Goal: Task Accomplishment & Management: Use online tool/utility

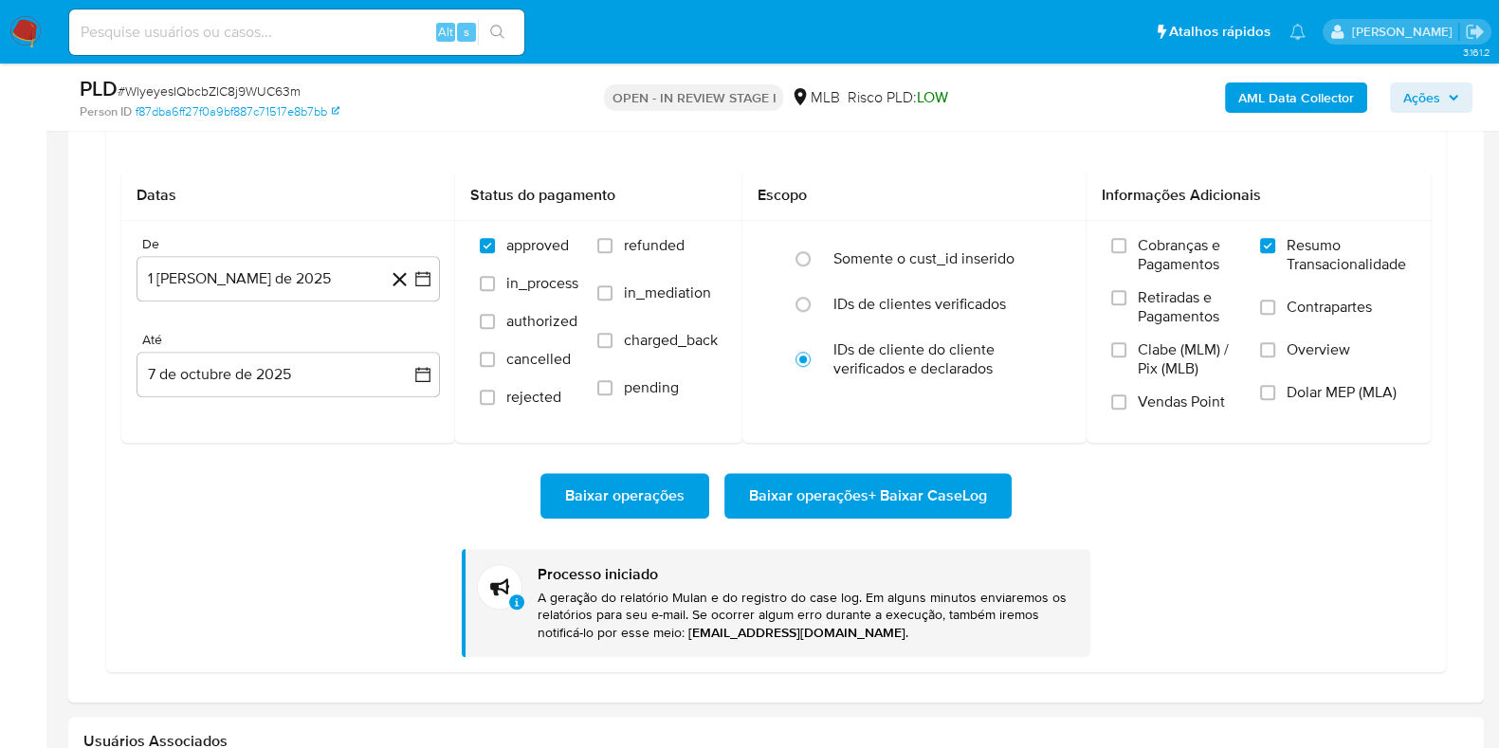
scroll to position [1658, 0]
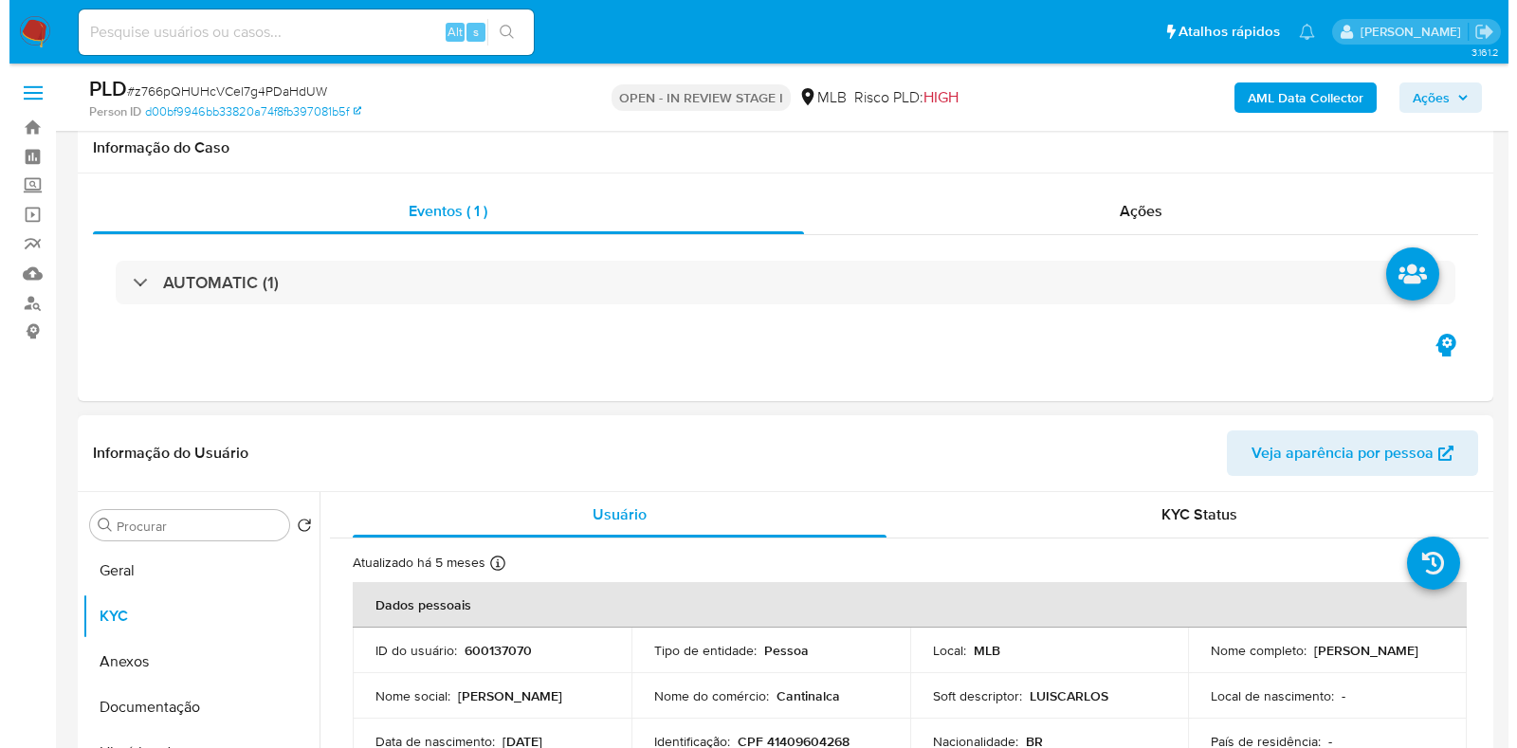
scroll to position [355, 0]
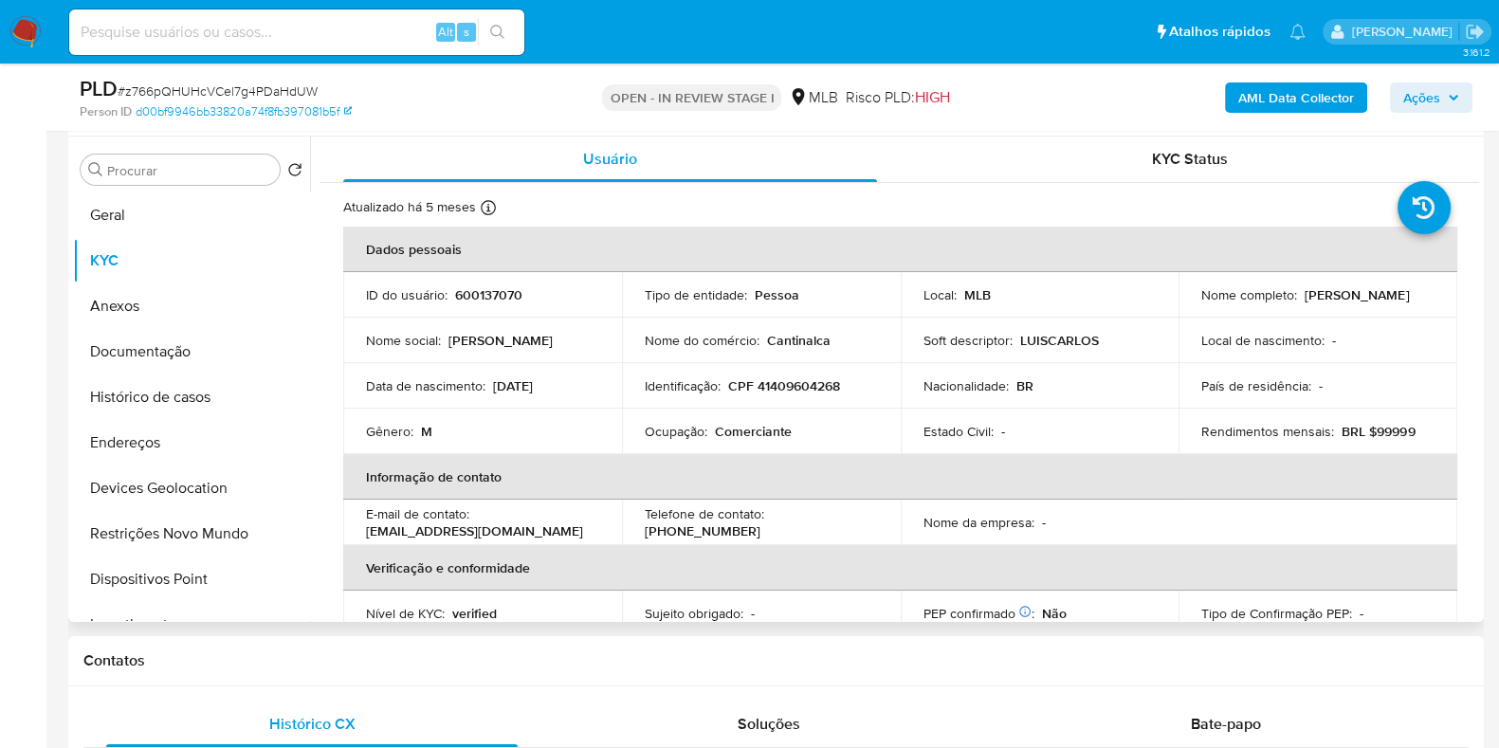
click at [1304, 303] on p "[PERSON_NAME]" at bounding box center [1356, 294] width 104 height 17
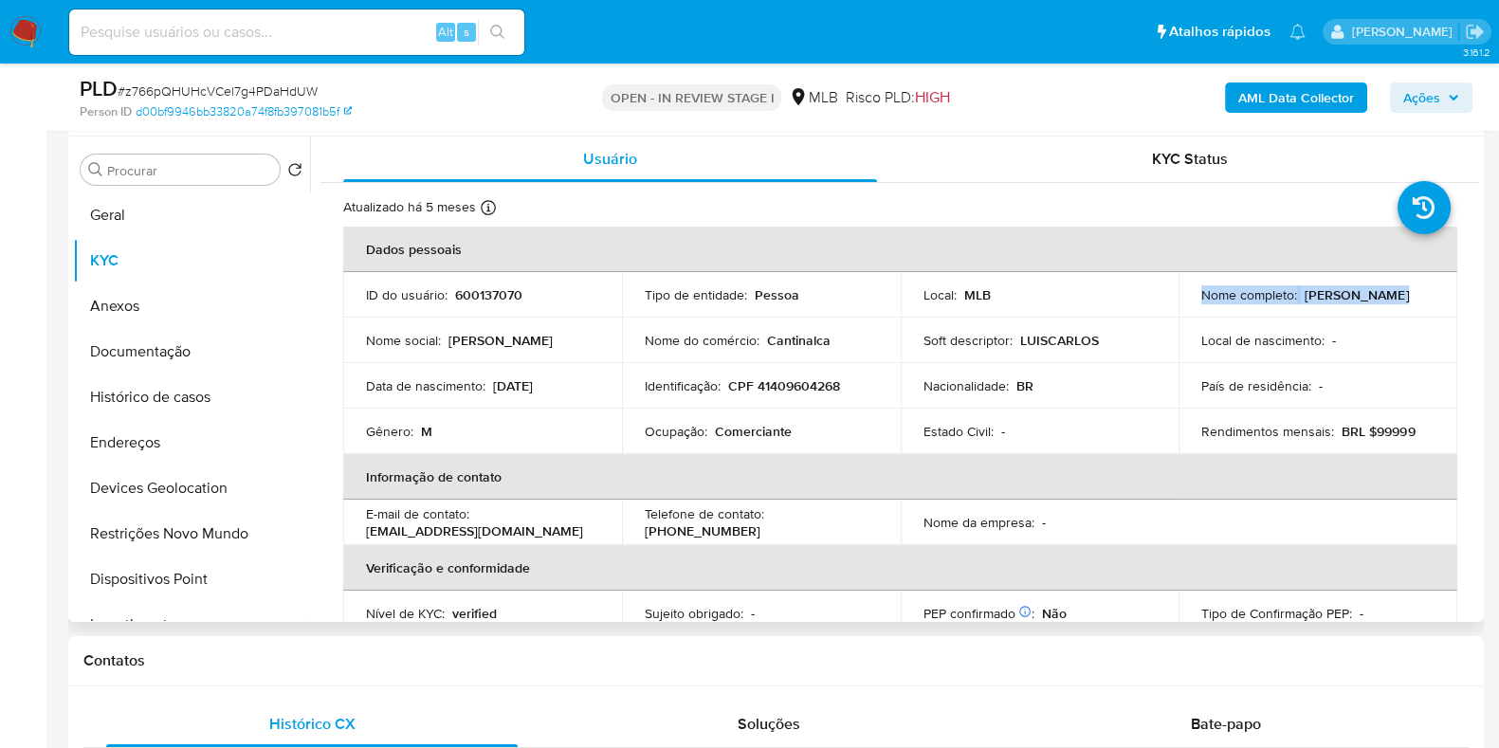
click at [1304, 303] on p "[PERSON_NAME]" at bounding box center [1356, 294] width 104 height 17
click at [1229, 338] on p "Local [PERSON_NAME] :" at bounding box center [1262, 340] width 123 height 17
click at [805, 391] on p "CPF 41409604268" at bounding box center [784, 385] width 112 height 17
copy p "41409604268"
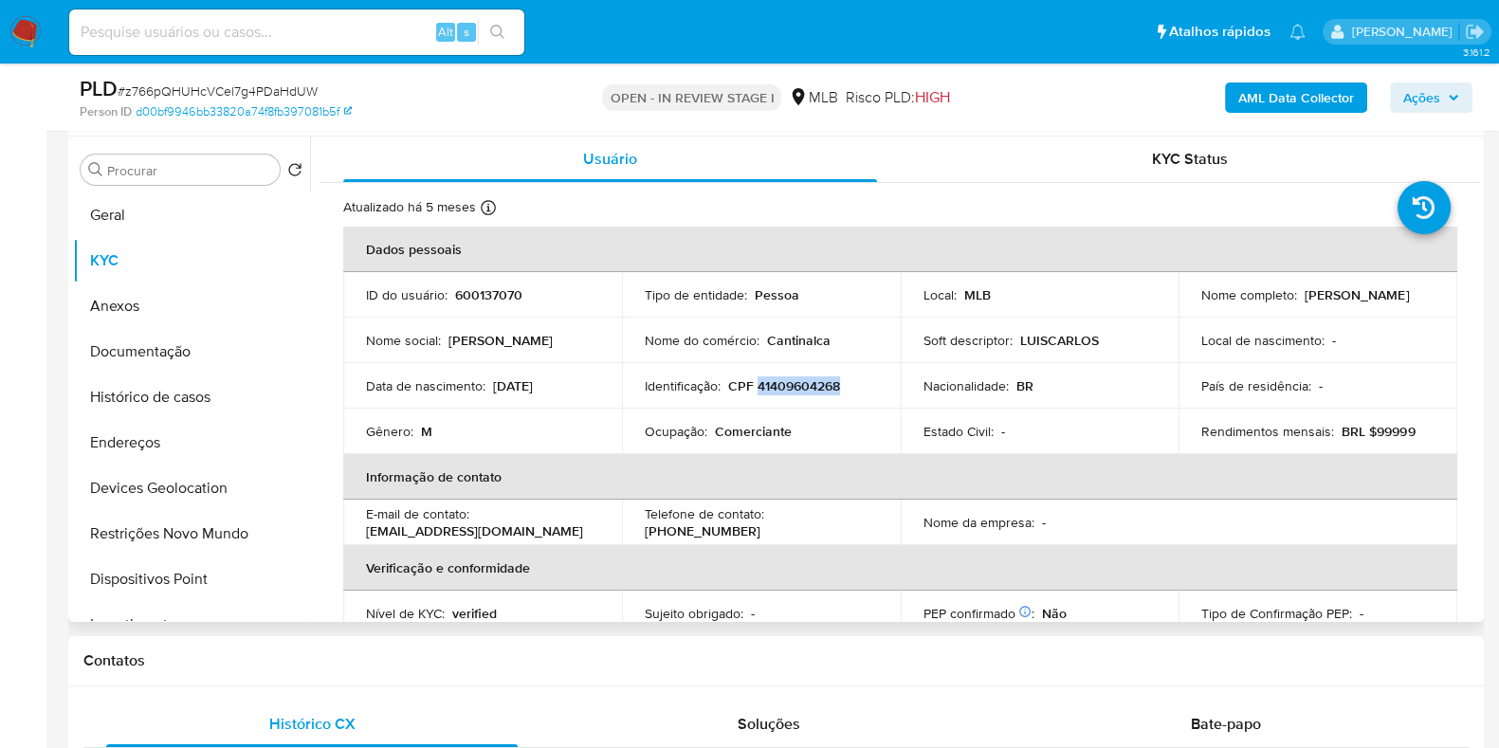
click at [761, 384] on p "CPF 41409604268" at bounding box center [784, 385] width 112 height 17
click at [148, 353] on button "Documentação" at bounding box center [184, 352] width 222 height 46
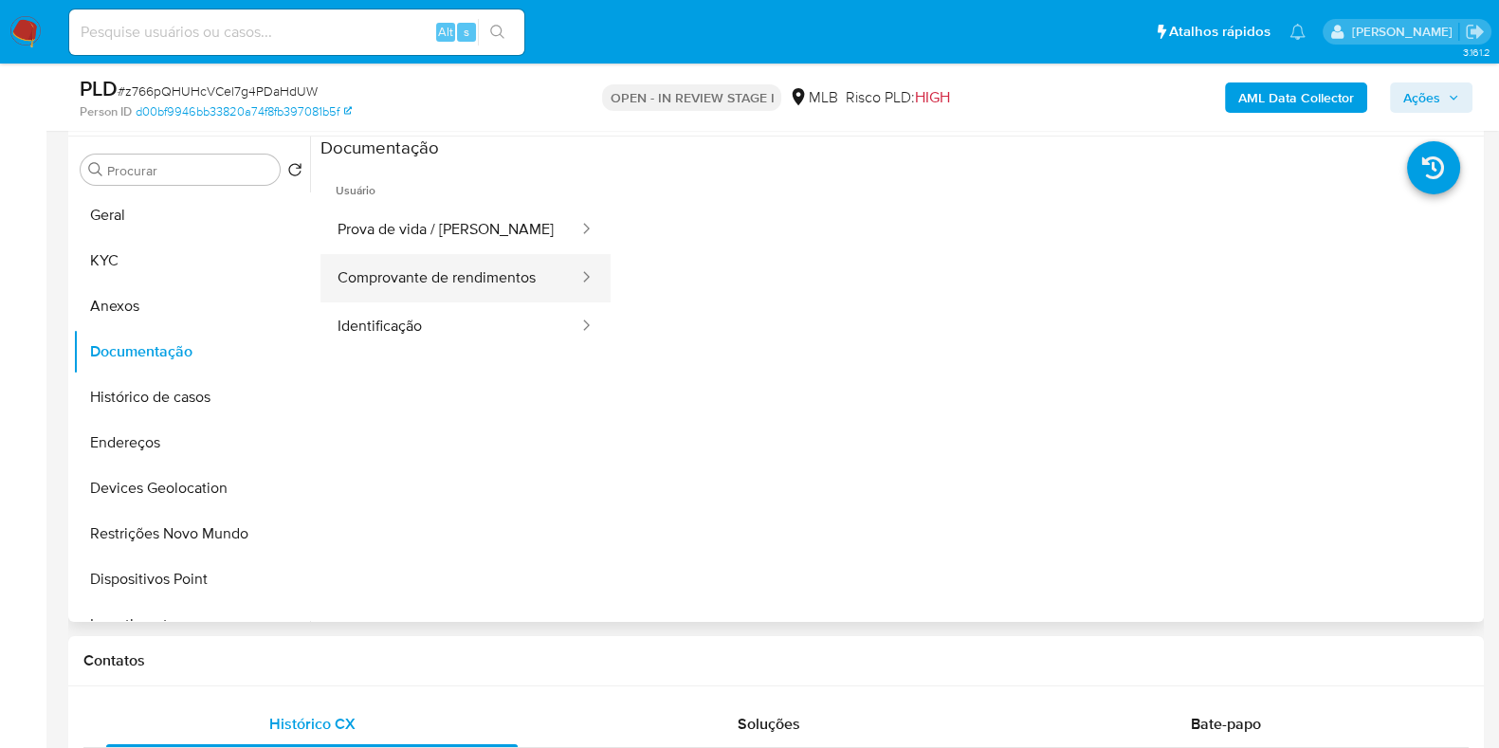
click at [450, 272] on button "Comprovante de rendimentos" at bounding box center [450, 278] width 260 height 48
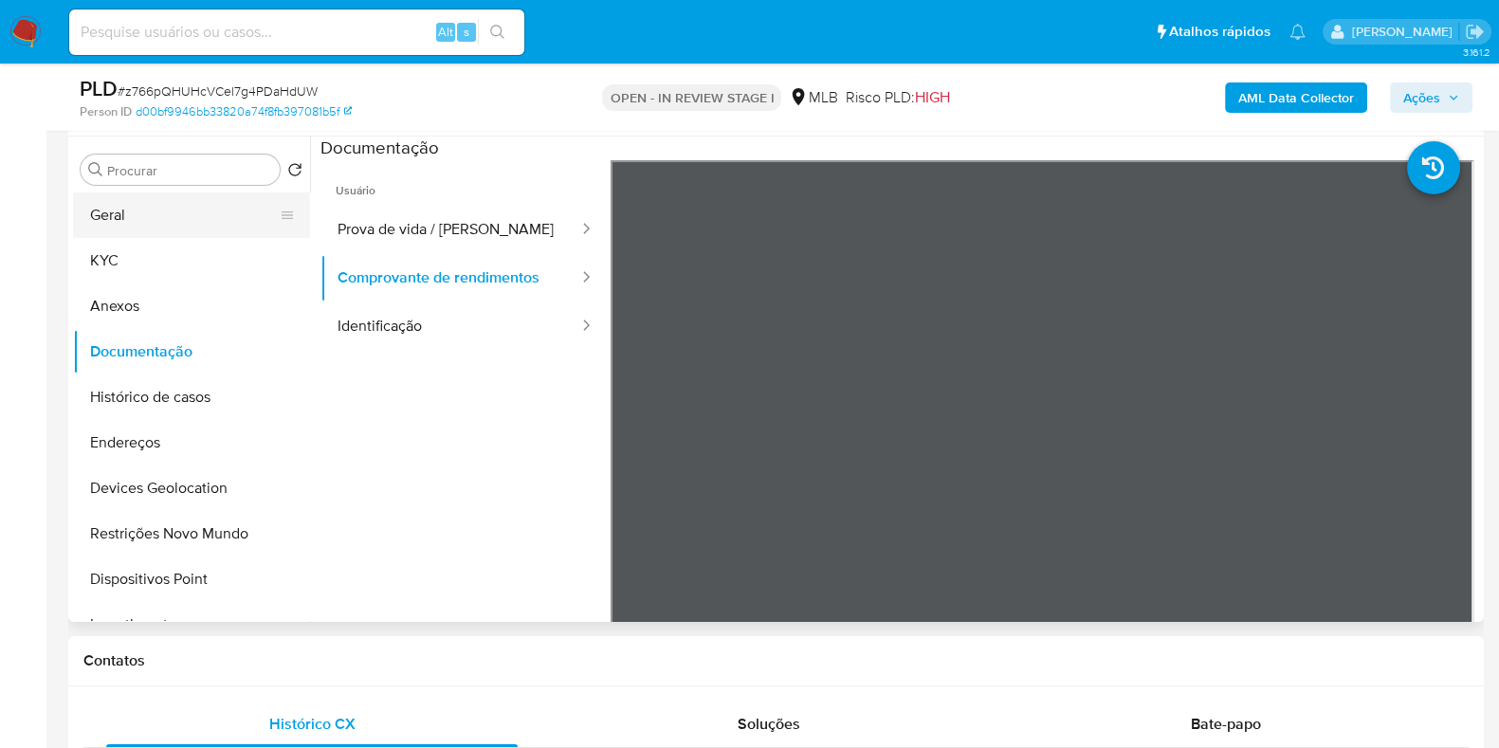
click at [137, 193] on button "Geral" at bounding box center [184, 215] width 222 height 46
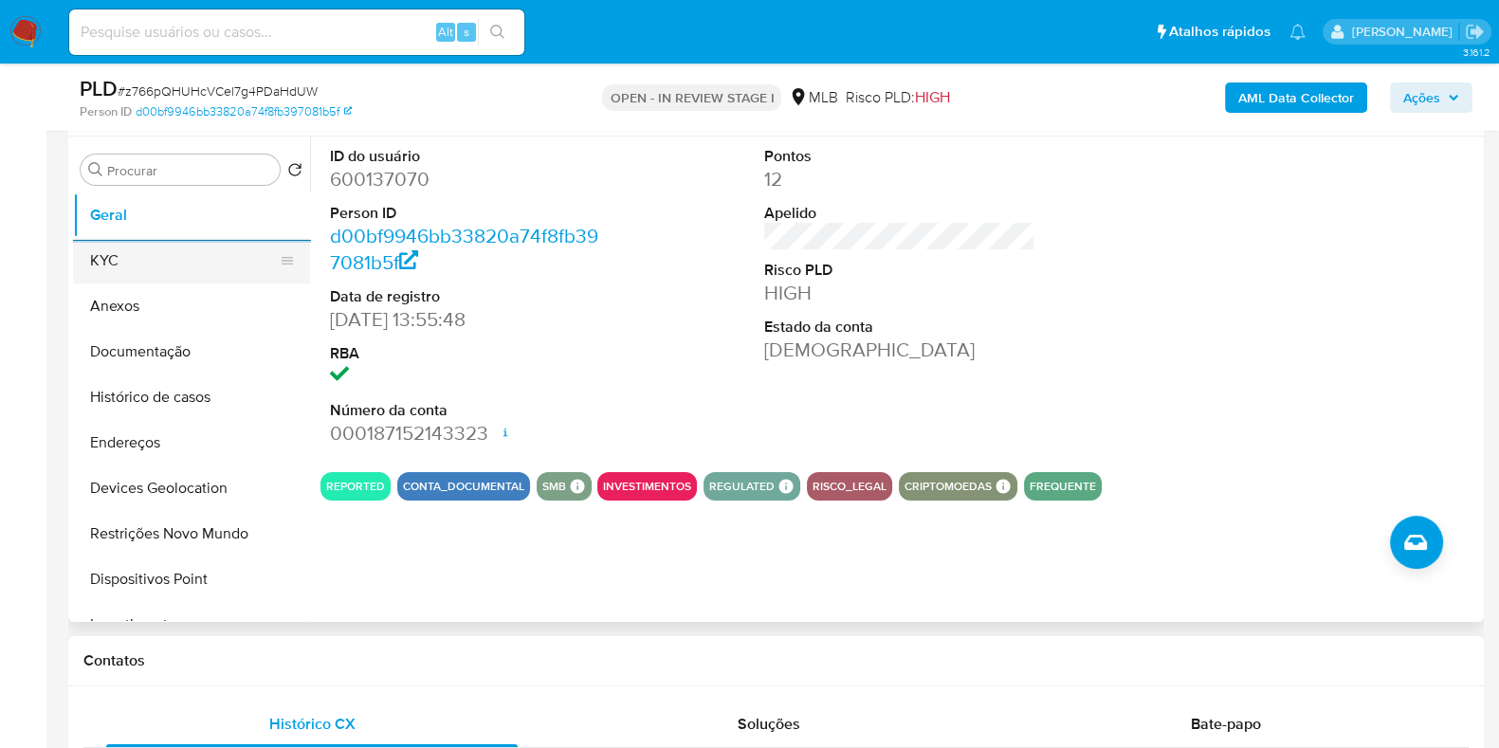
click at [175, 262] on button "KYC" at bounding box center [184, 261] width 222 height 46
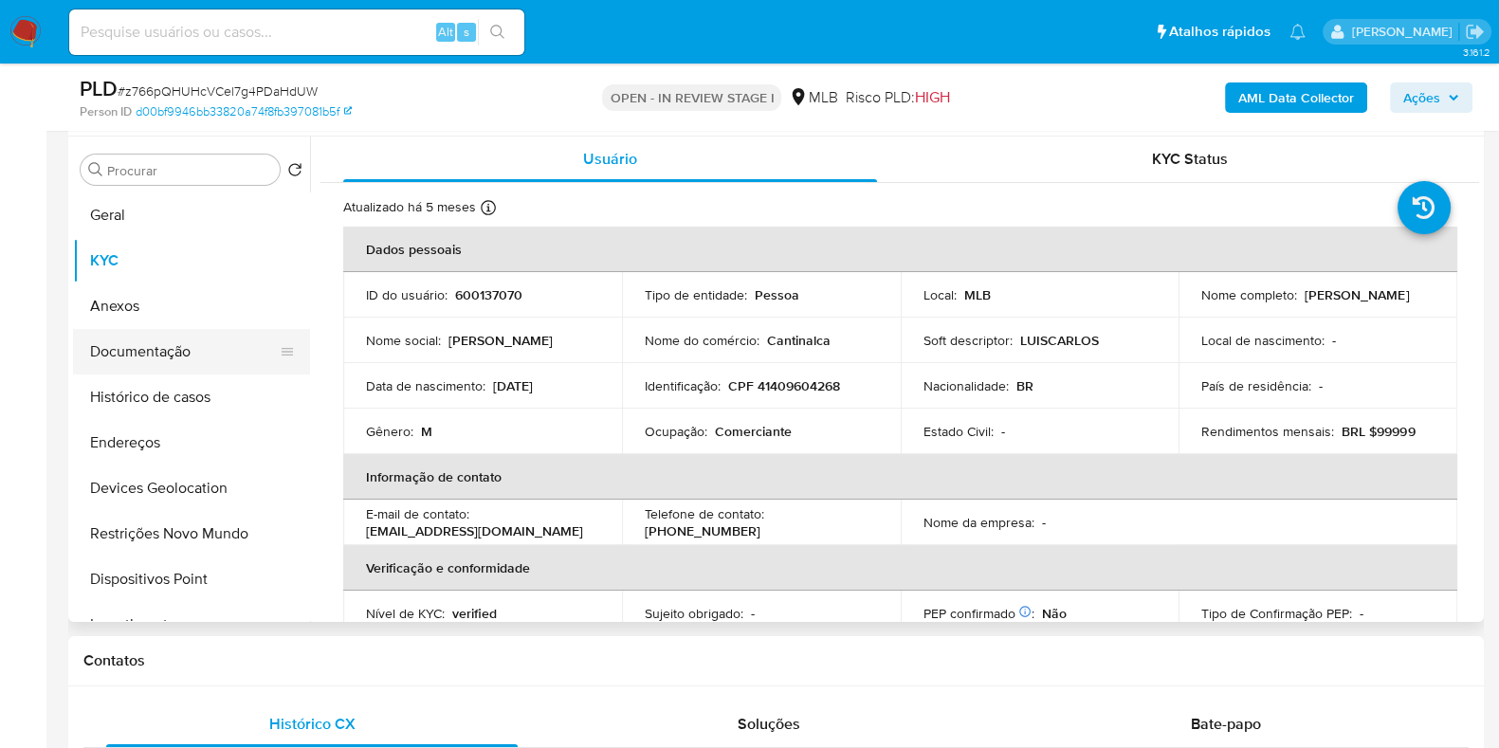
click at [205, 350] on button "Documentação" at bounding box center [184, 352] width 222 height 46
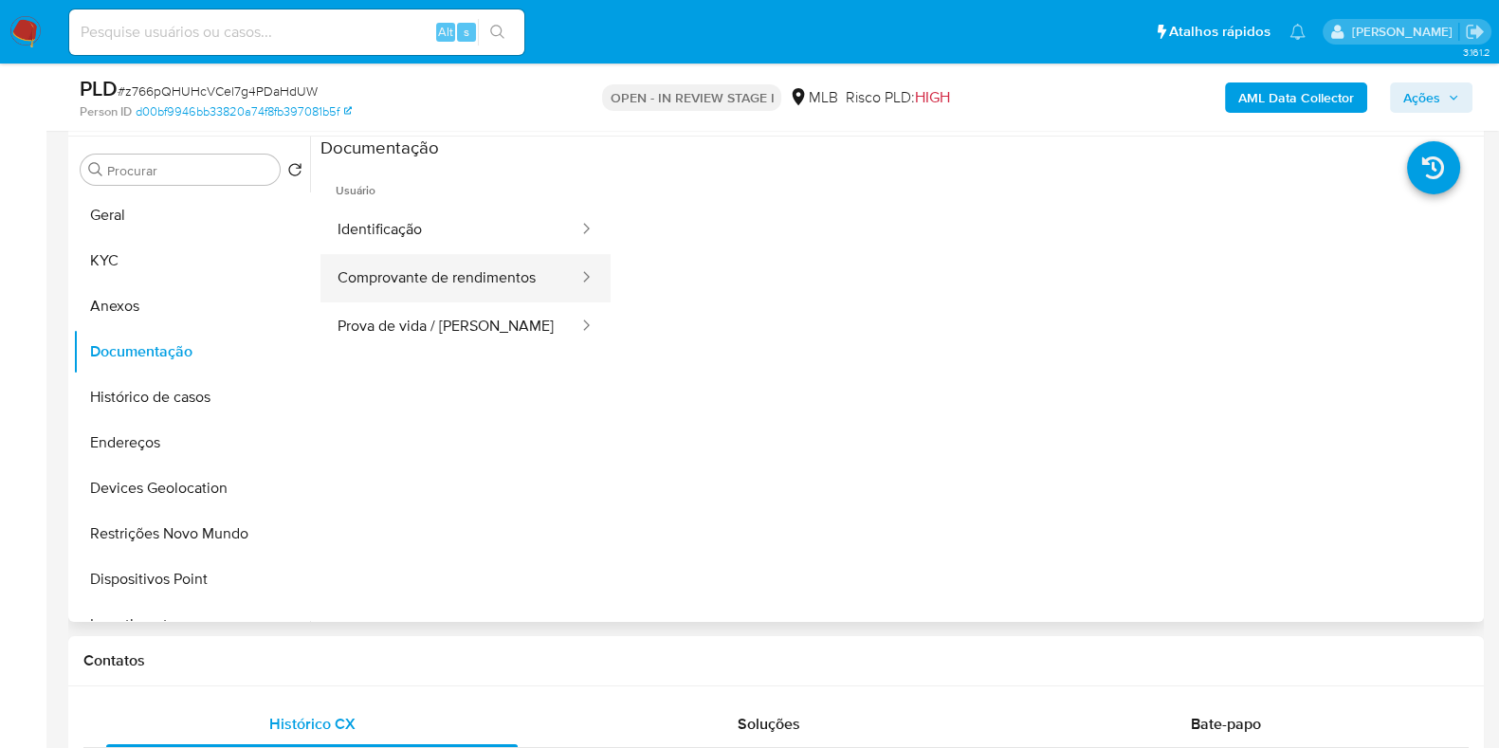
click at [479, 273] on button "Comprovante de rendimentos" at bounding box center [450, 278] width 260 height 48
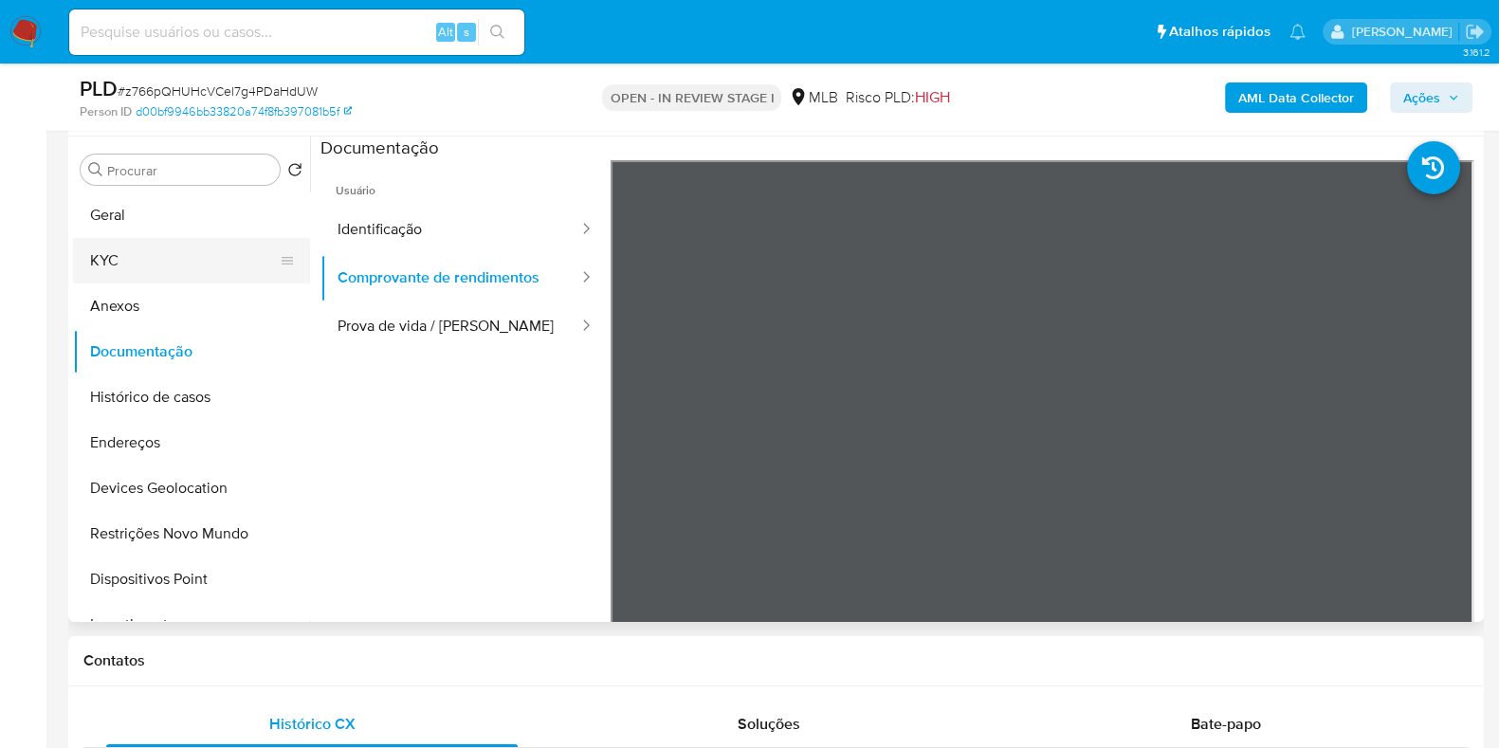
click at [118, 252] on button "KYC" at bounding box center [184, 261] width 222 height 46
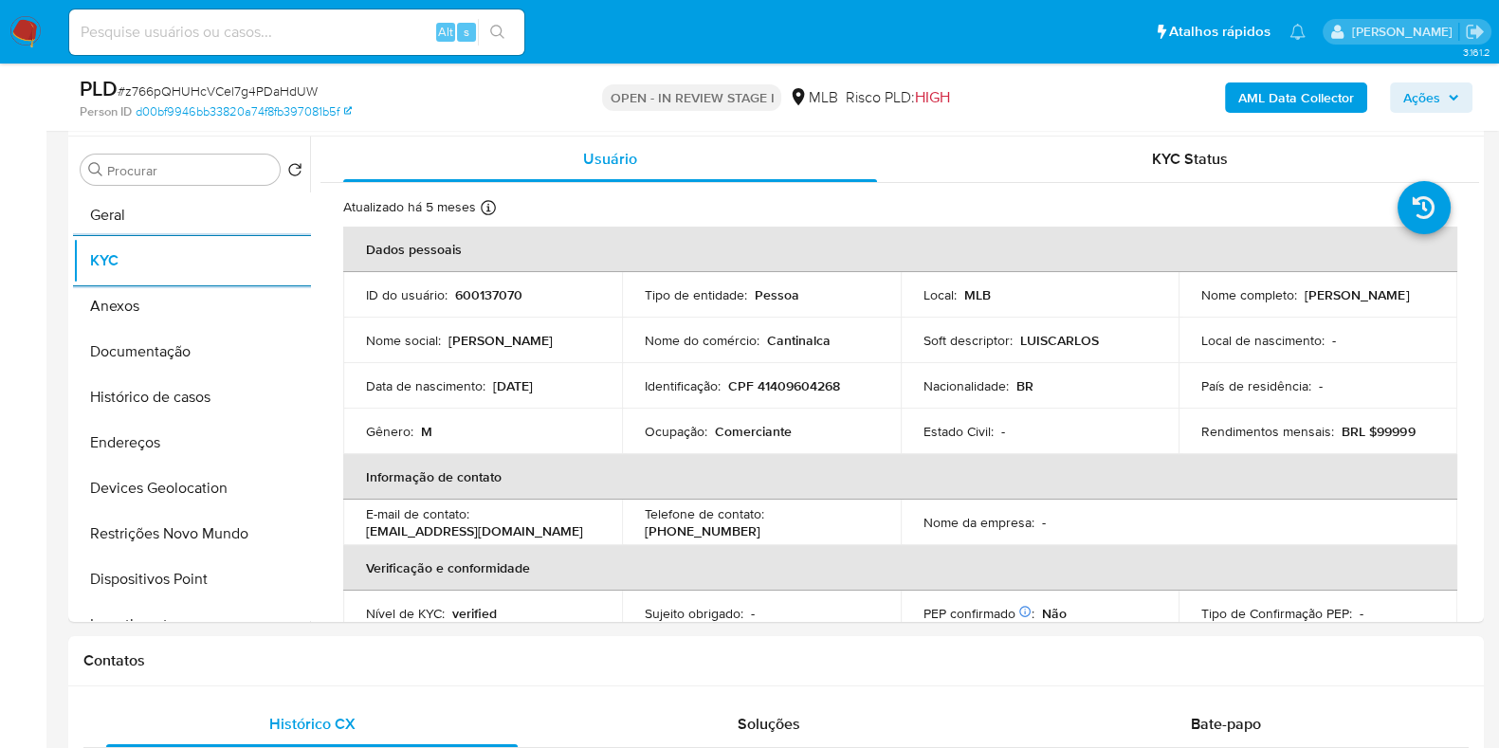
click at [1451, 110] on span "Ações" at bounding box center [1431, 97] width 56 height 27
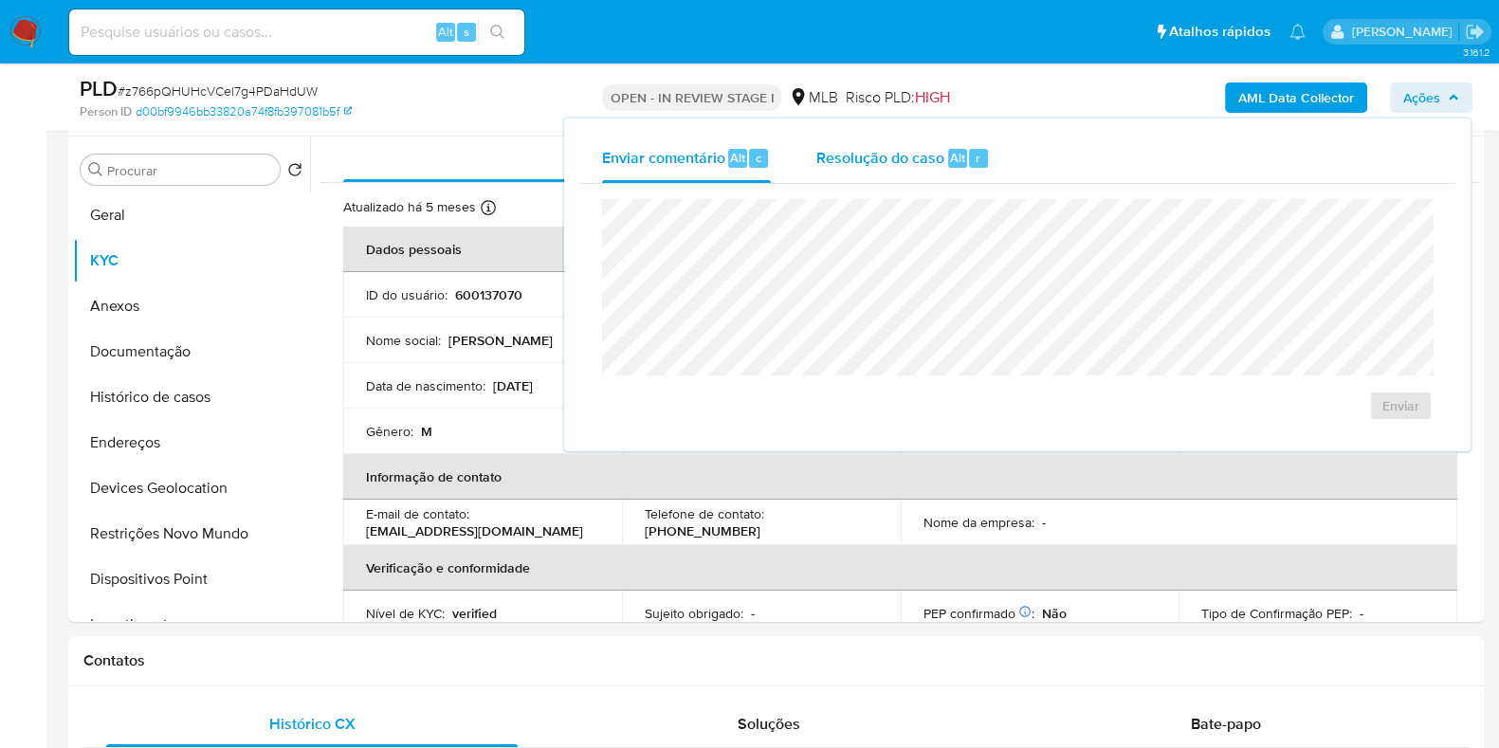
click at [920, 163] on span "Resolução do caso" at bounding box center [880, 157] width 128 height 22
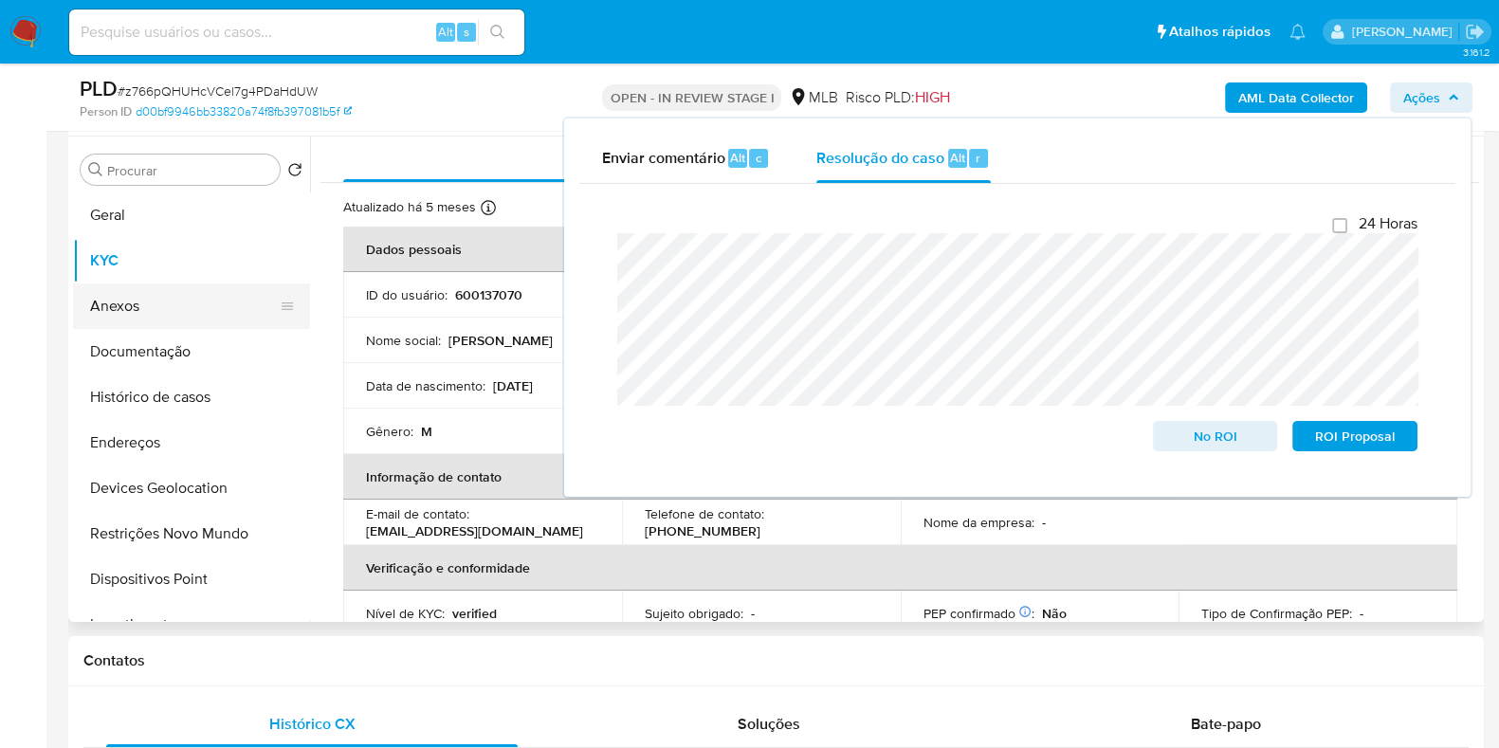
click at [191, 305] on button "Anexos" at bounding box center [184, 306] width 222 height 46
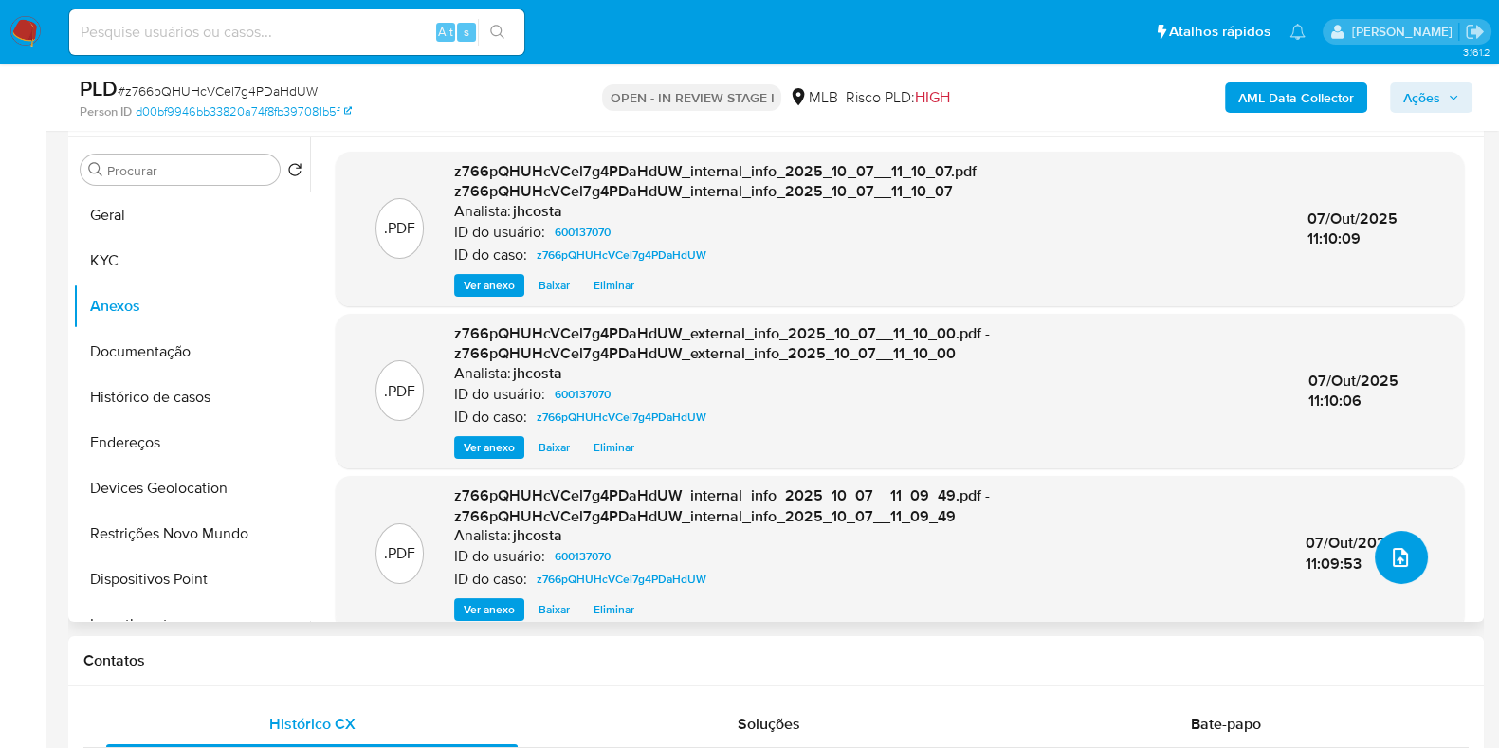
click at [1408, 553] on button "upload-file" at bounding box center [1401, 557] width 53 height 53
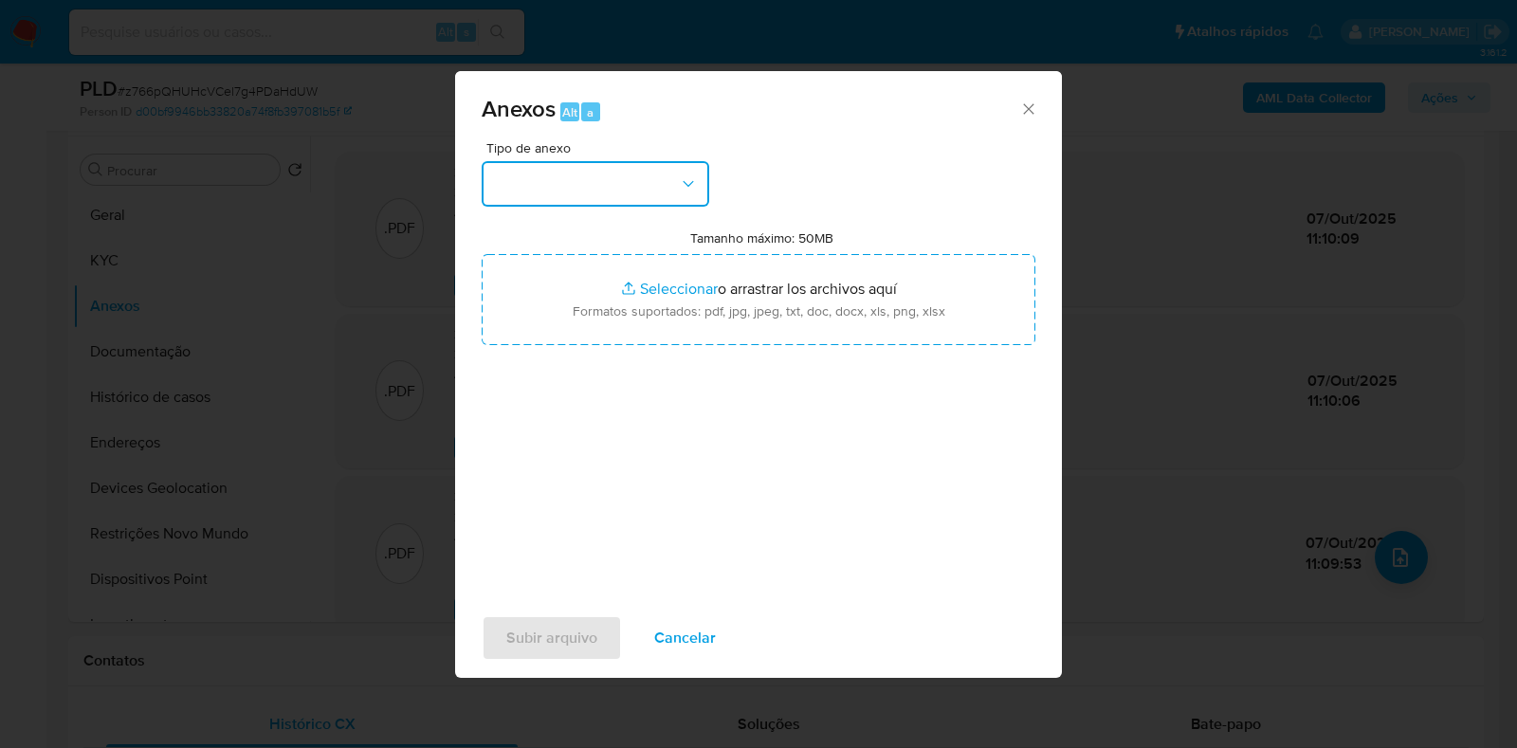
click at [670, 191] on button "button" at bounding box center [596, 184] width 228 height 46
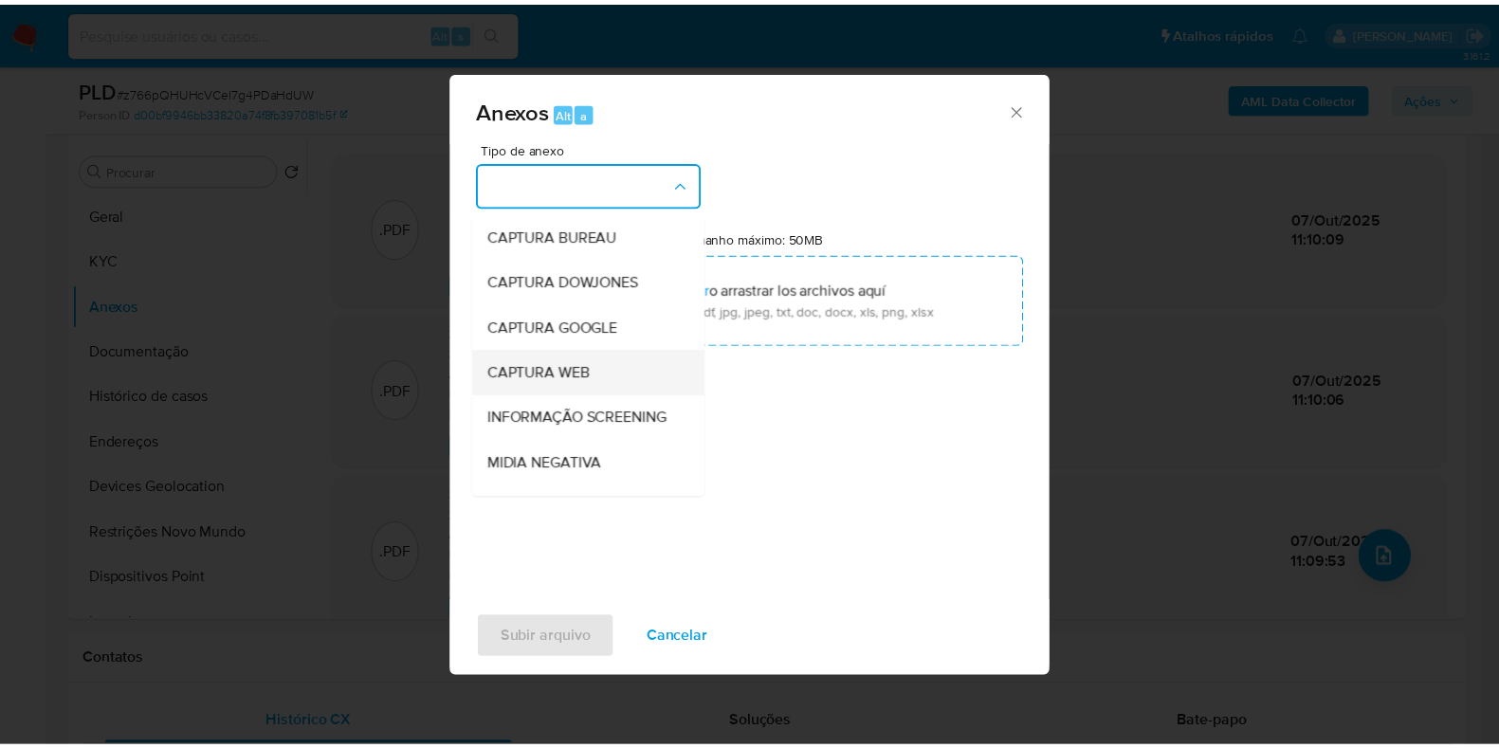
scroll to position [118, 0]
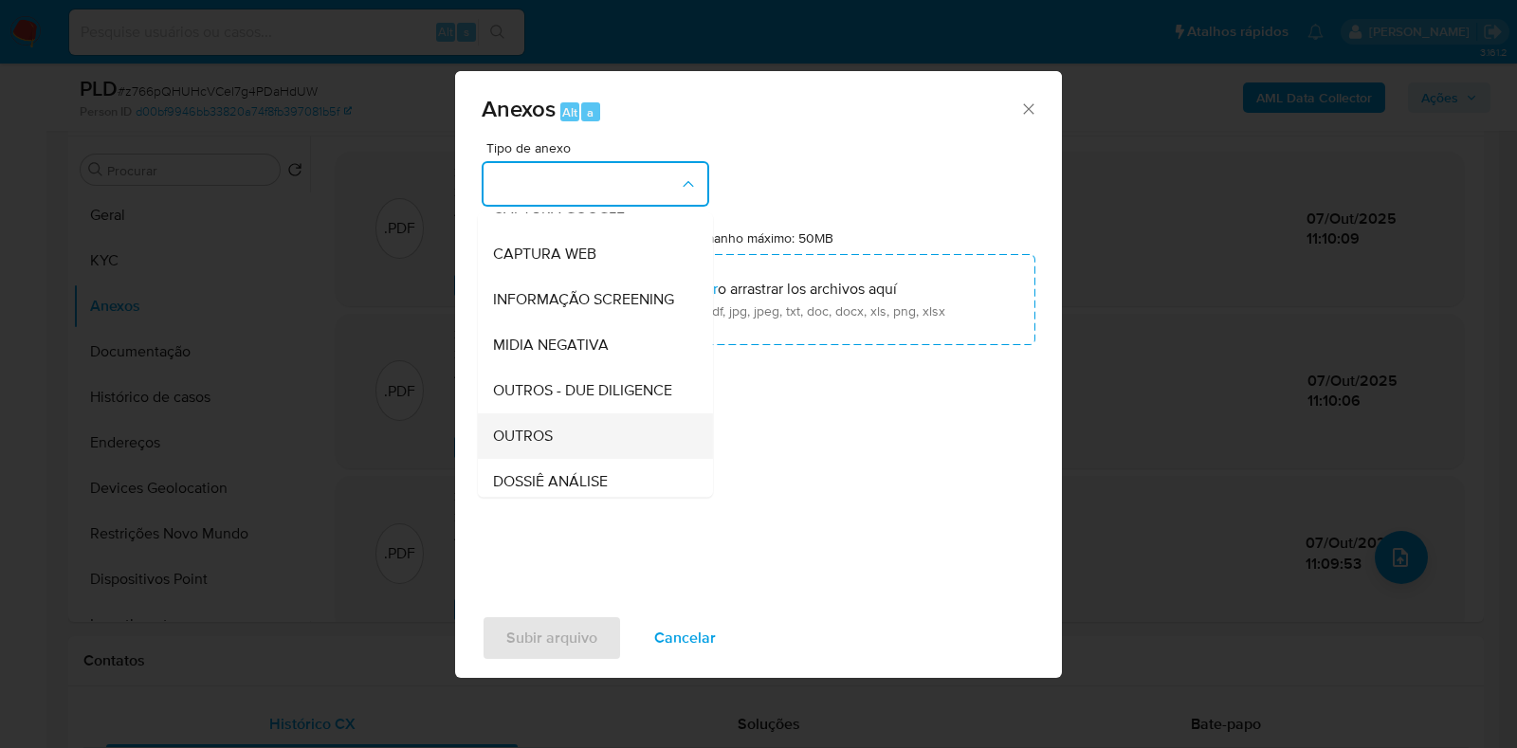
click at [557, 459] on div "OUTROS" at bounding box center [589, 436] width 193 height 46
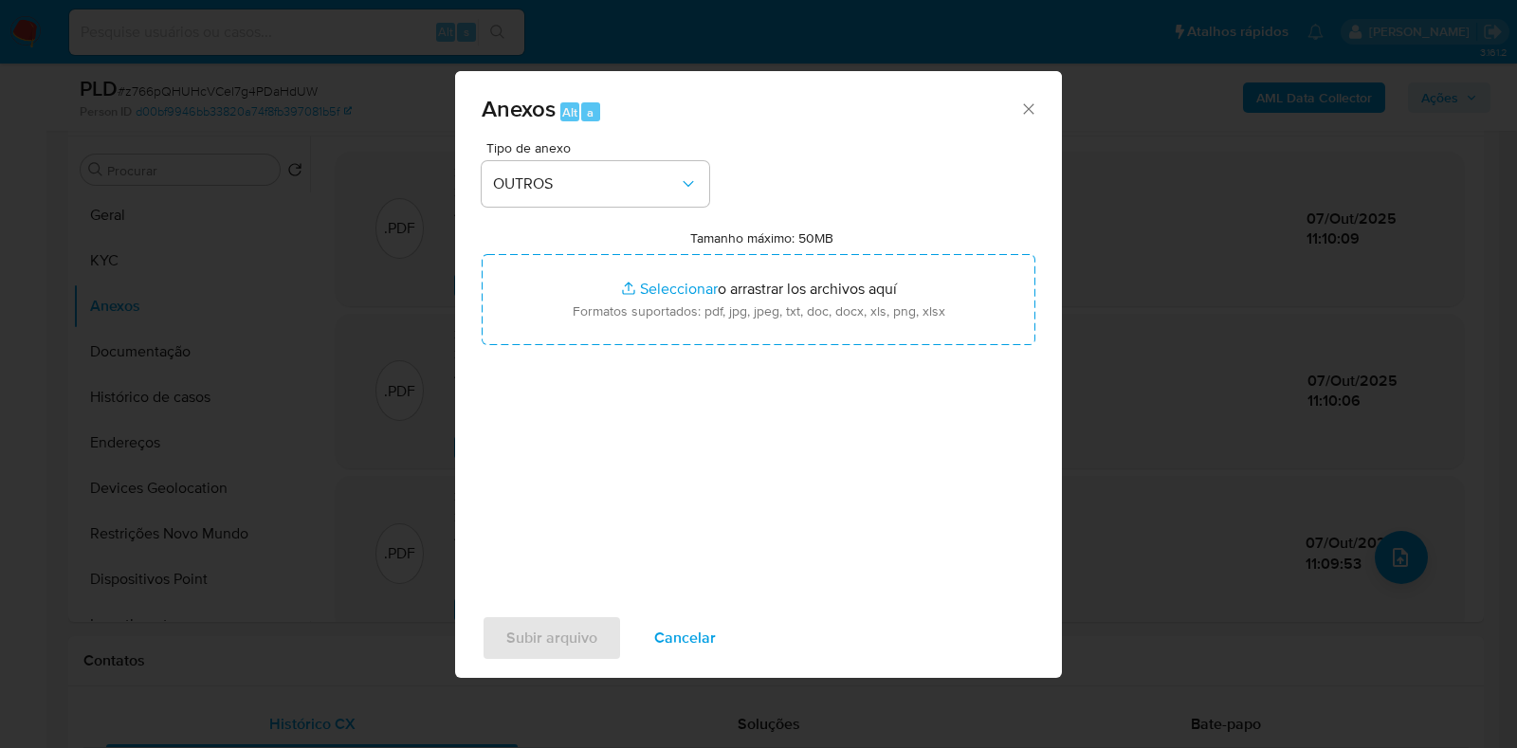
click at [713, 247] on div "Tamanho máximo: 50MB Seleccionar archivos Seleccionar o arrastrar los archivos …" at bounding box center [759, 287] width 554 height 116
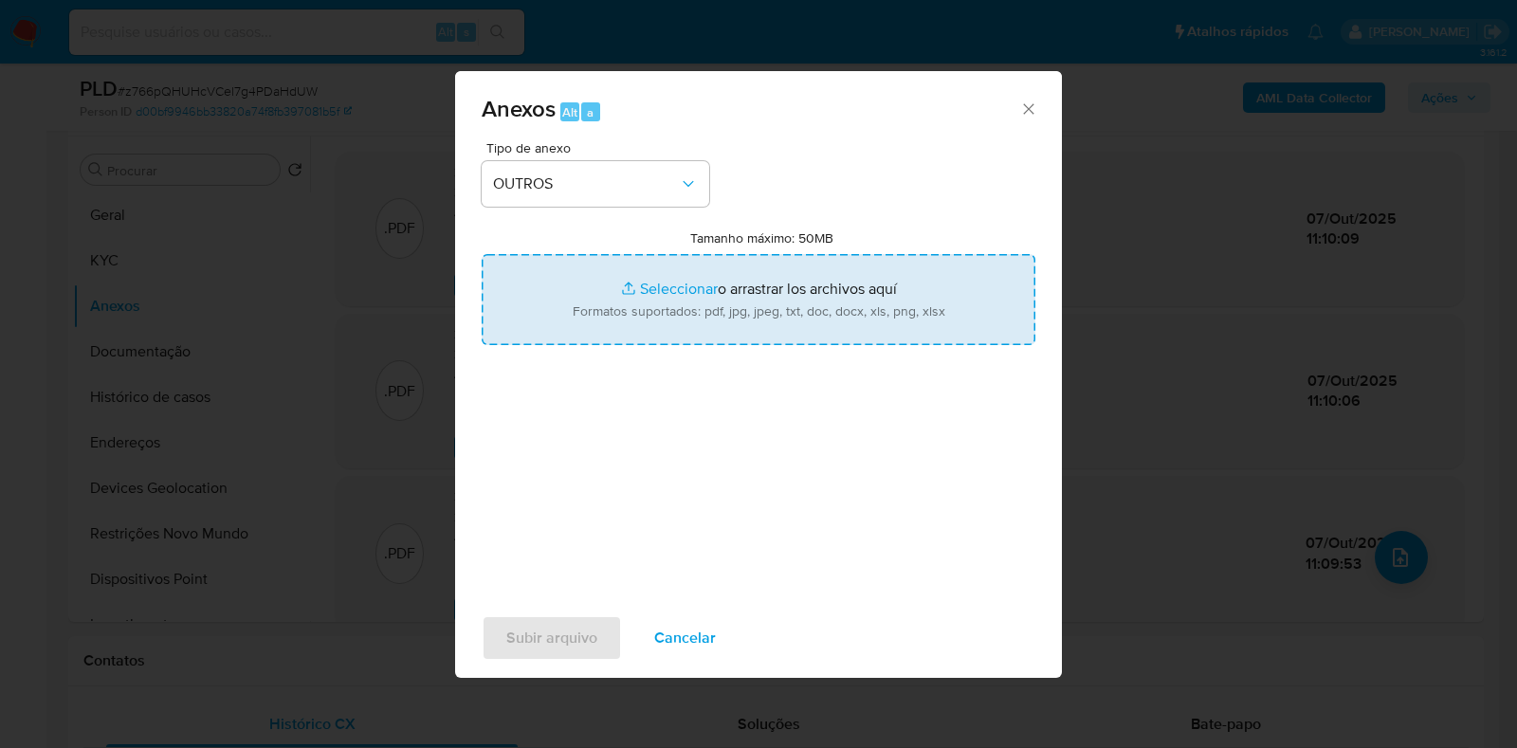
click at [716, 311] on input "Tamanho máximo: 50MB Seleccionar archivos" at bounding box center [759, 299] width 554 height 91
type input "C:\fakepath\Mulan 600137070_2025_10_07_09_29_56.xlsx"
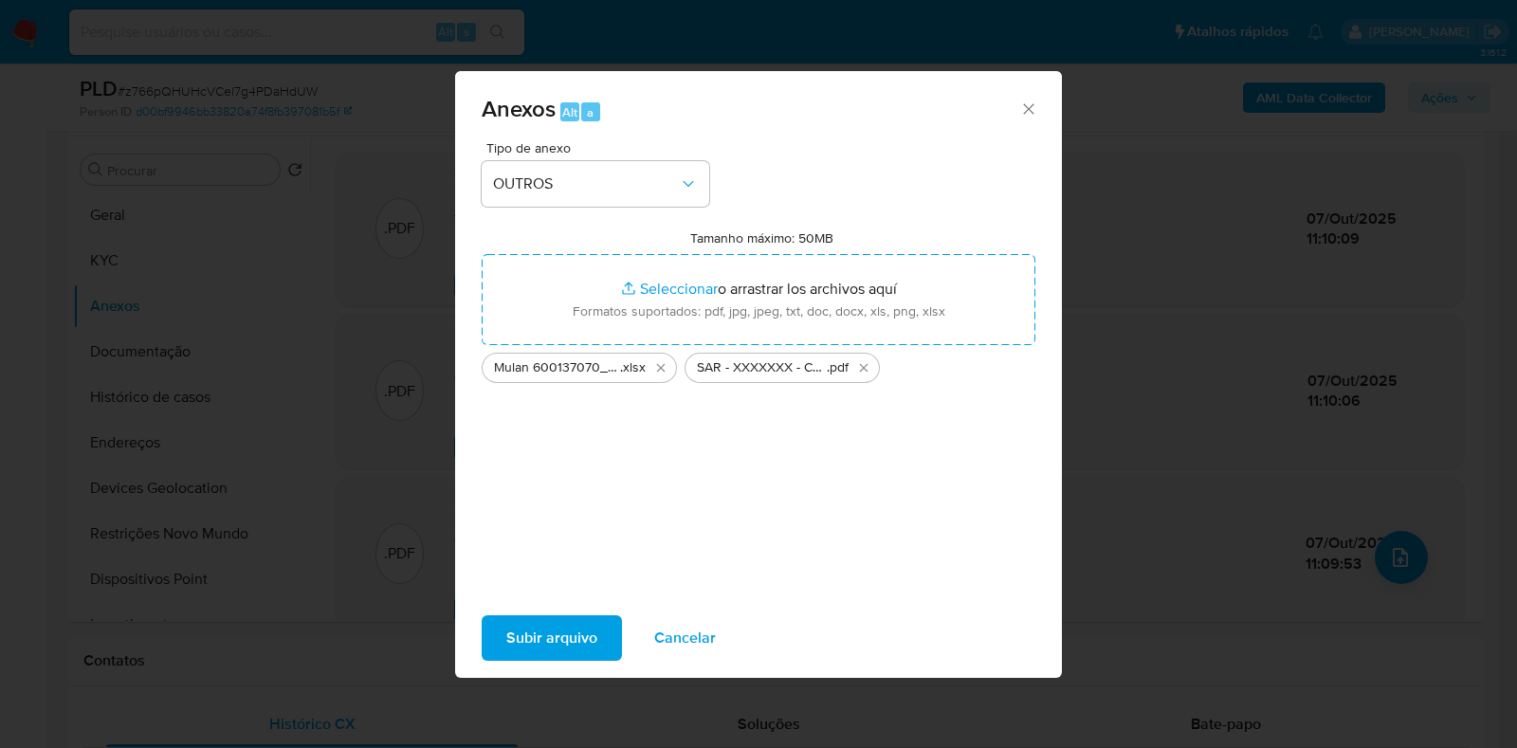
click at [552, 642] on span "Subir arquivo" at bounding box center [551, 638] width 91 height 42
click at [555, 650] on span "Subir arquivo" at bounding box center [551, 638] width 91 height 42
click at [692, 641] on span "Cancelar" at bounding box center [685, 638] width 62 height 42
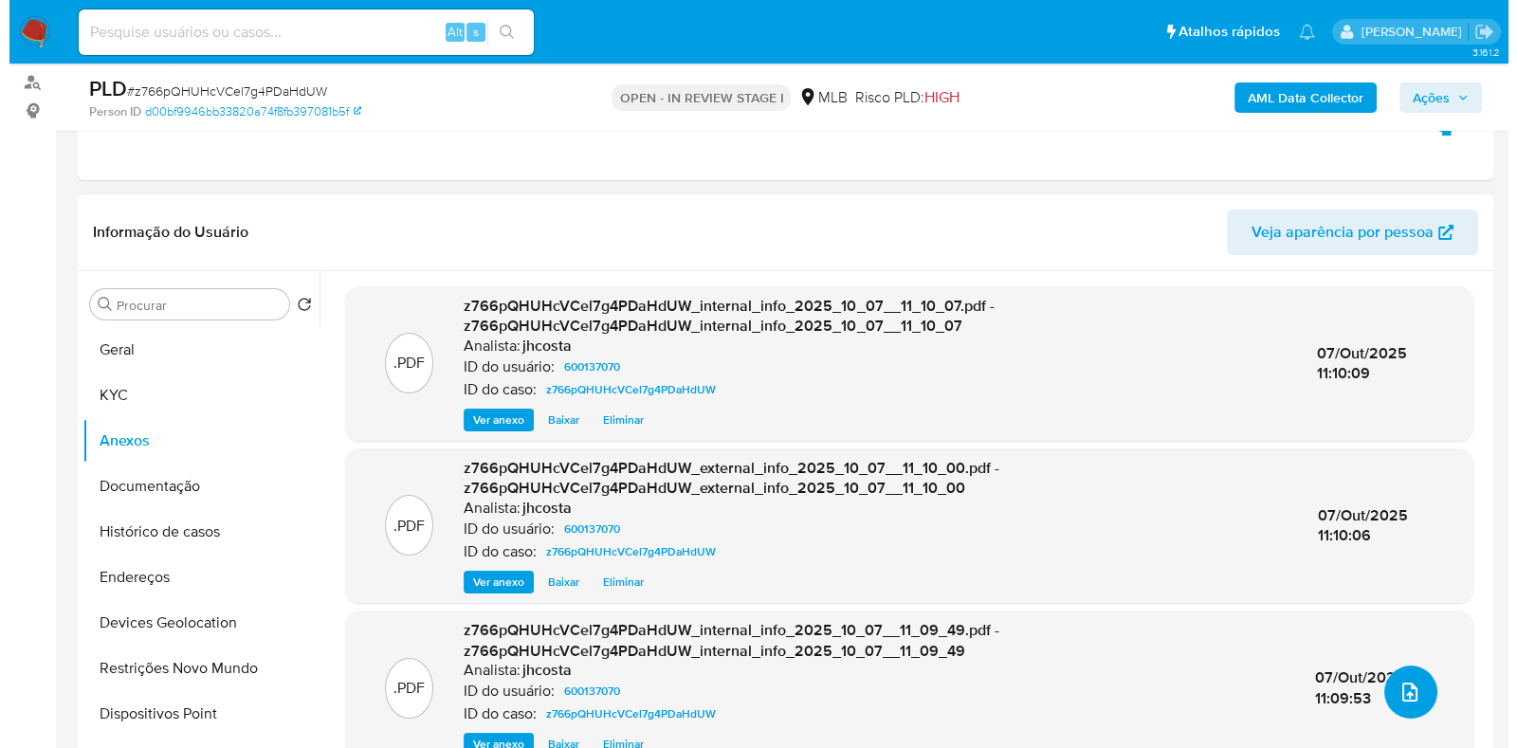
scroll to position [355, 0]
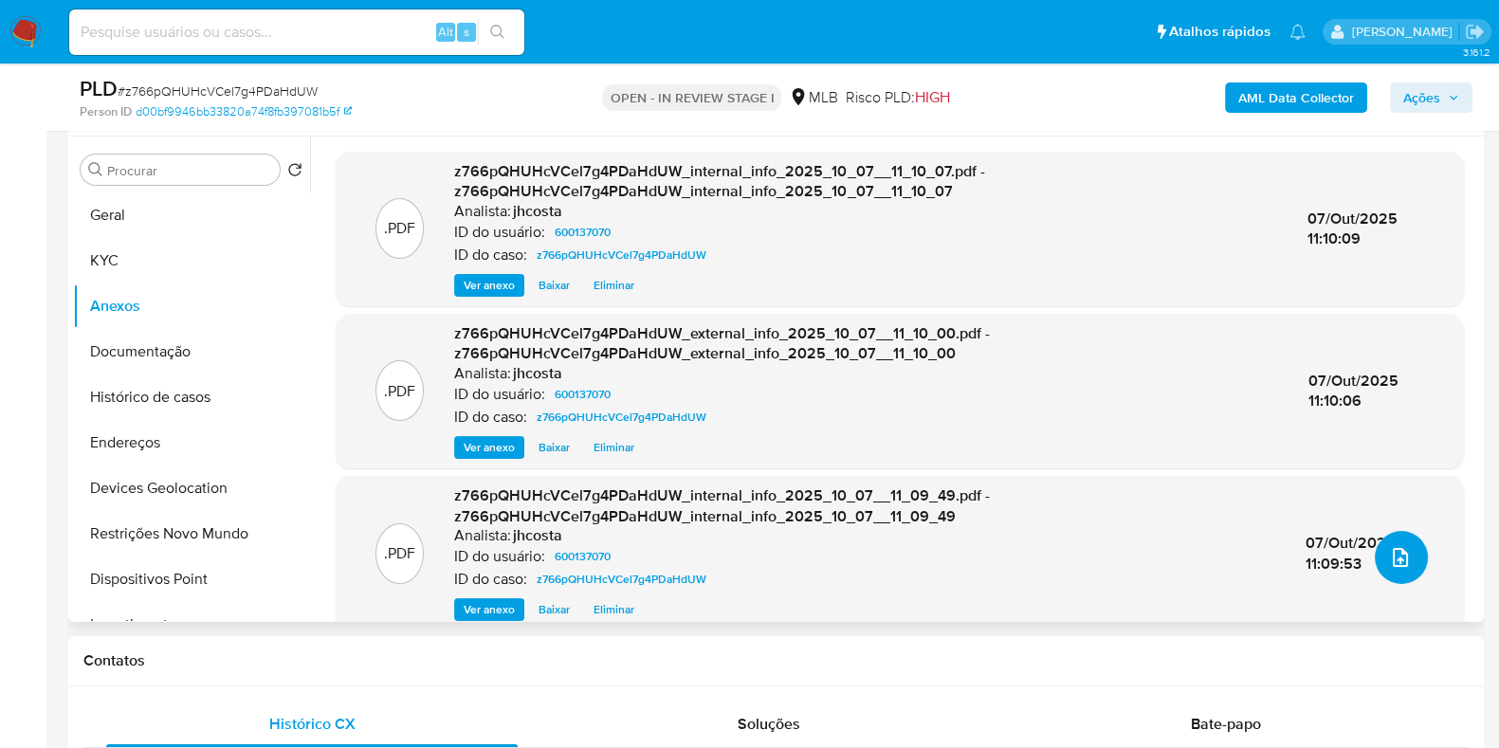
click at [1404, 558] on button "upload-file" at bounding box center [1401, 557] width 53 height 53
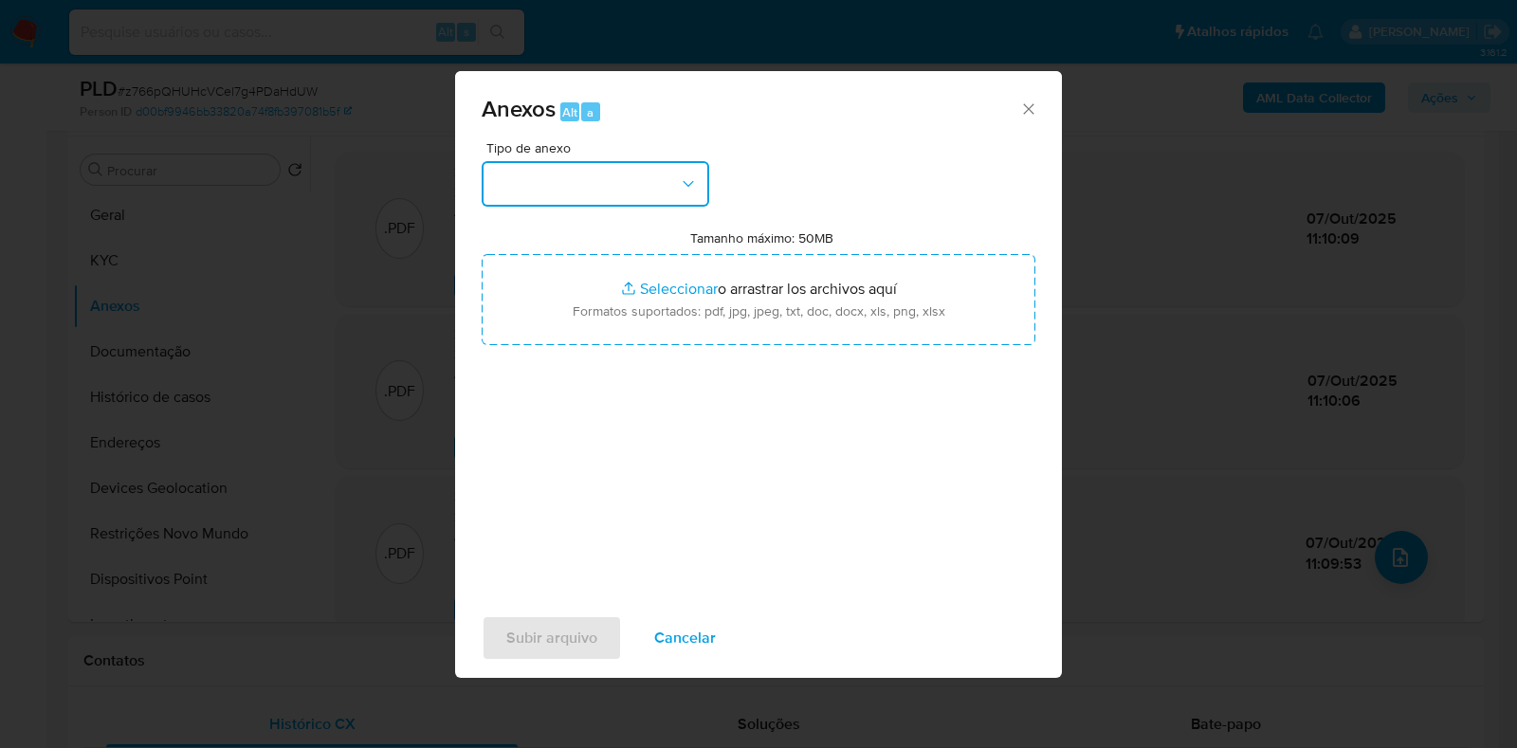
click at [678, 172] on button "button" at bounding box center [596, 184] width 228 height 46
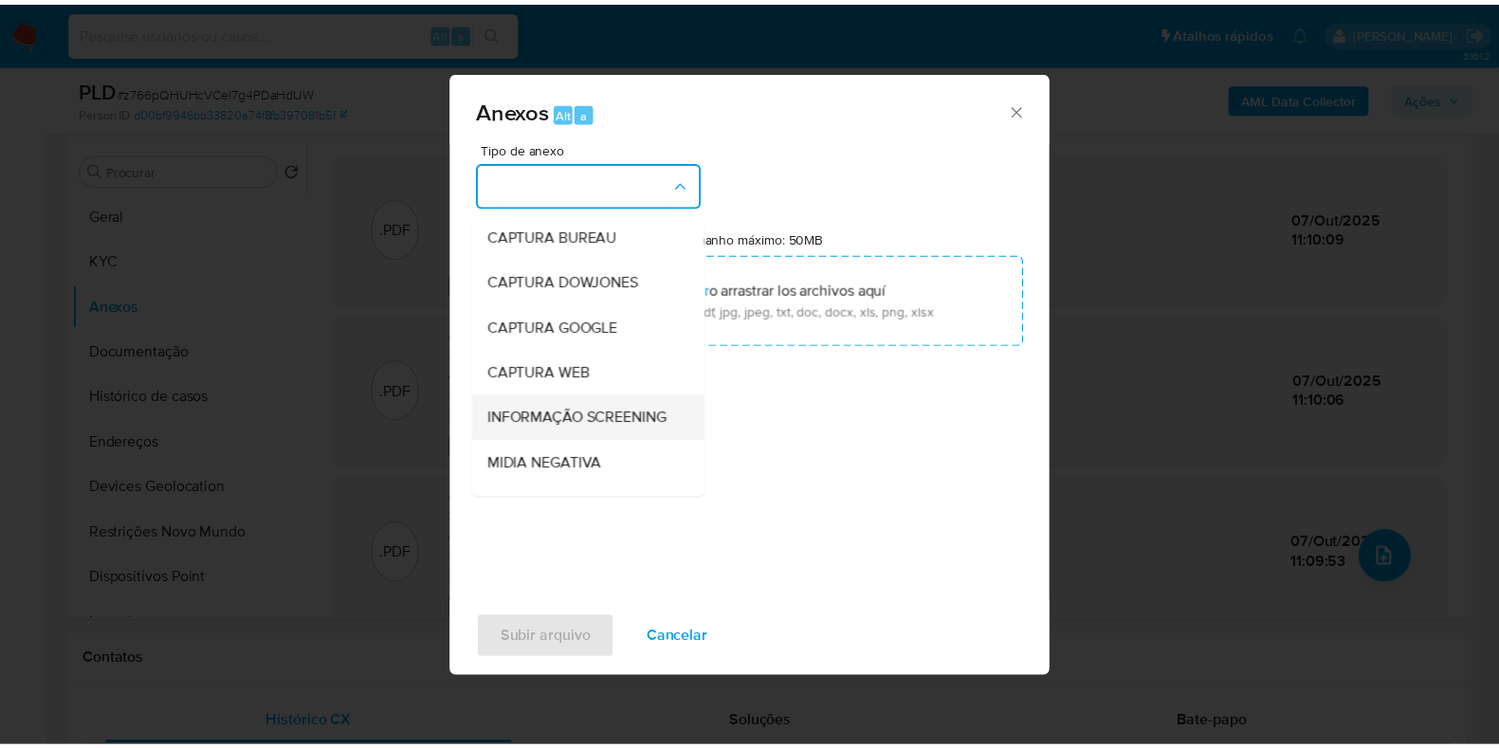
scroll to position [236, 0]
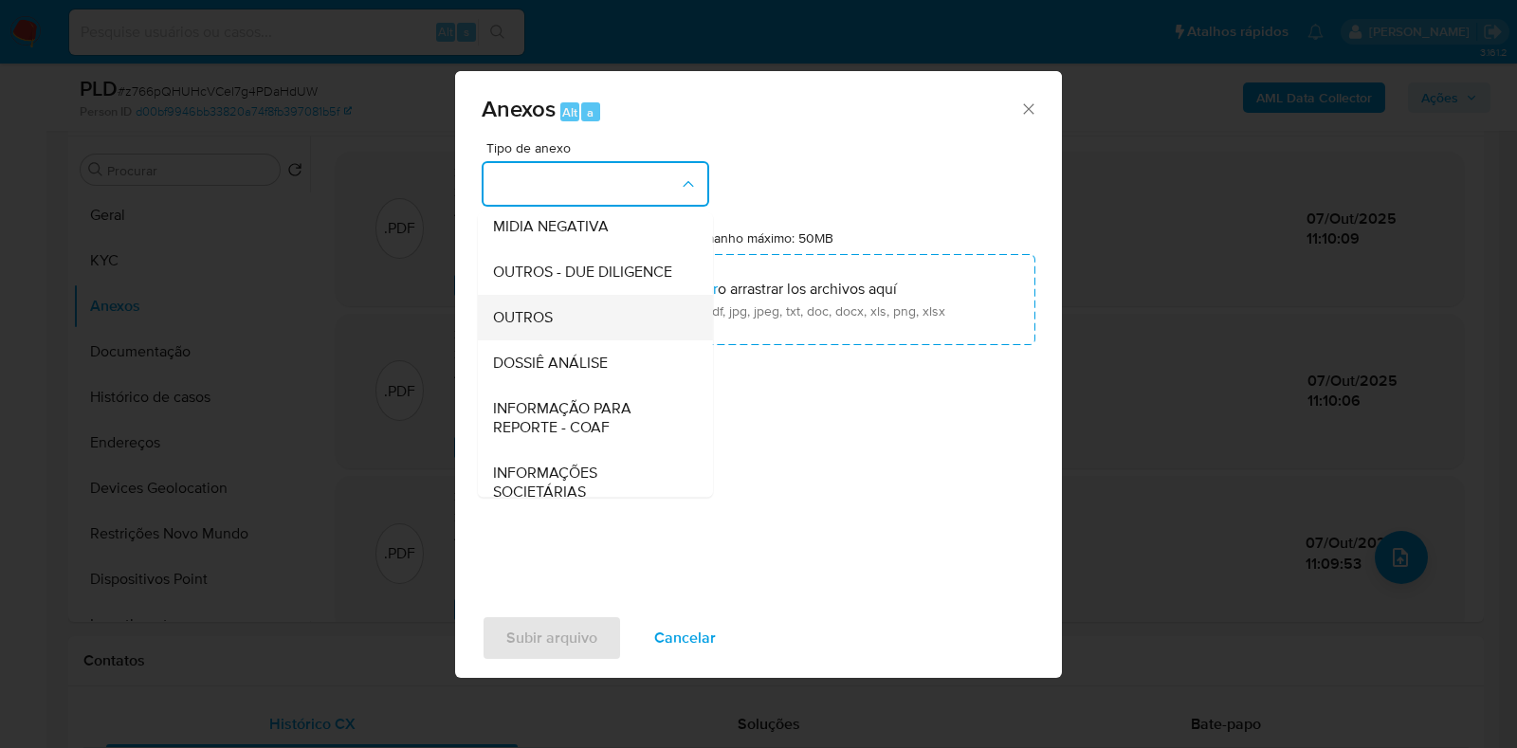
click at [560, 340] on div "OUTROS" at bounding box center [589, 318] width 193 height 46
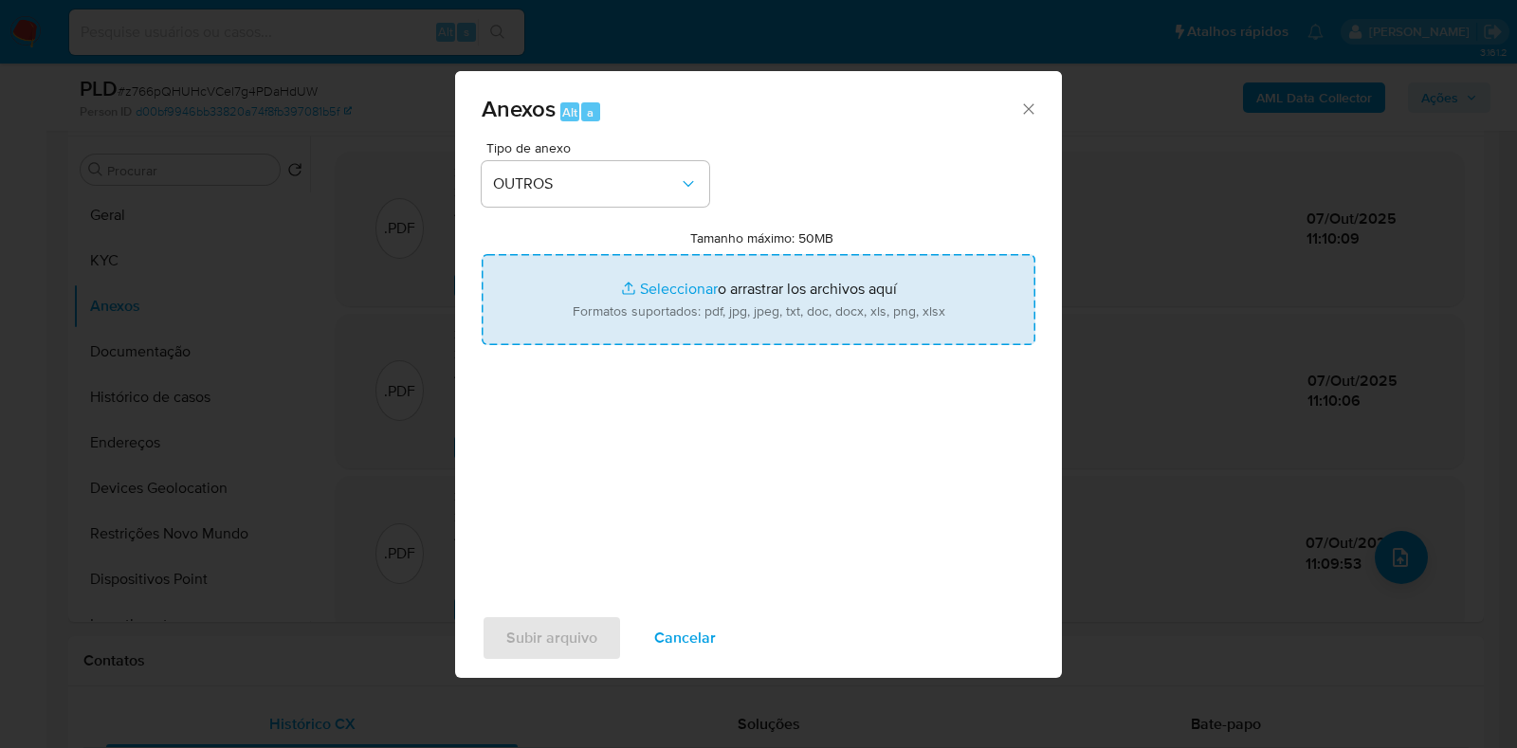
click at [755, 313] on input "Tamanho máximo: 50MB Seleccionar archivos" at bounding box center [759, 299] width 554 height 91
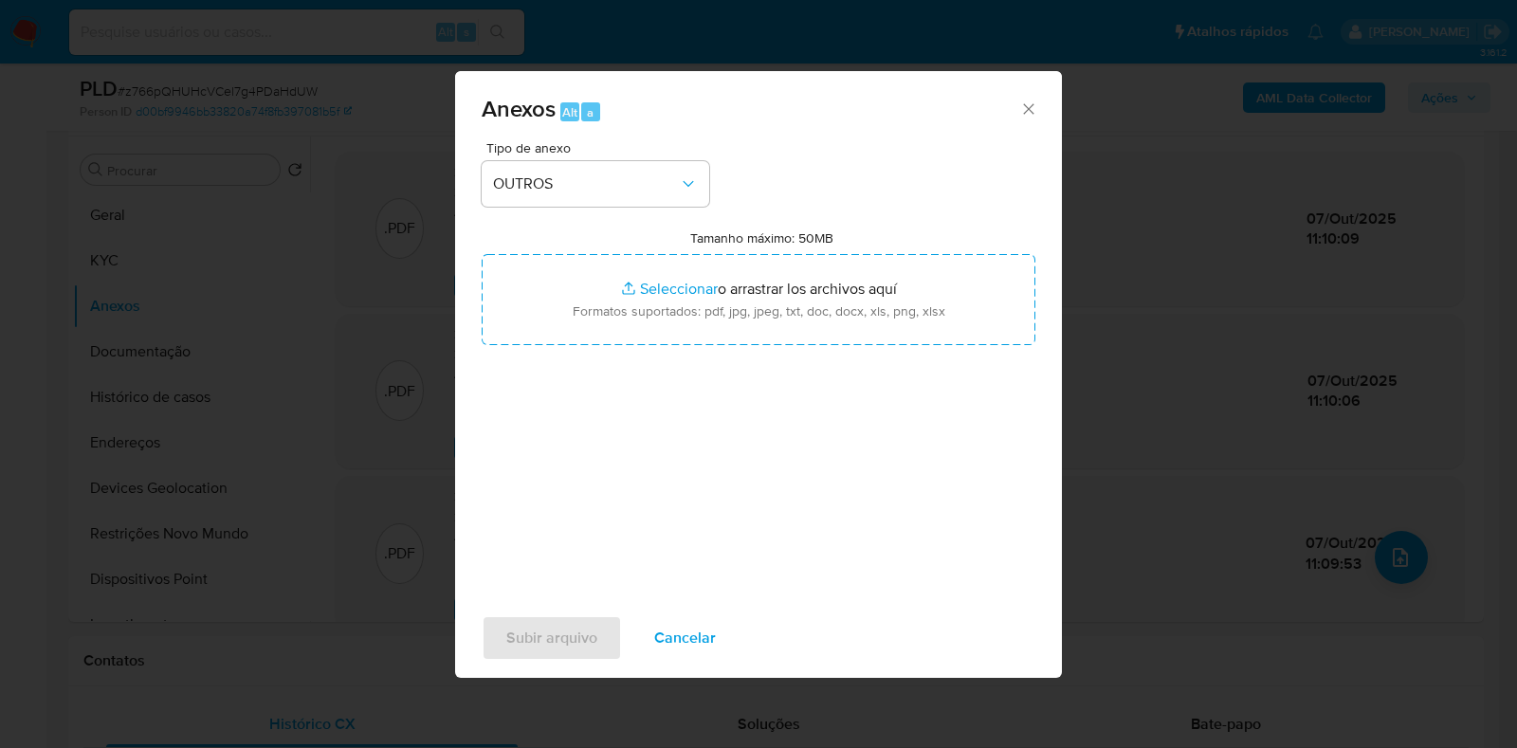
type input "C:\fakepath\Mulan 600137070_2025_10_07_09_29_56.xlsx"
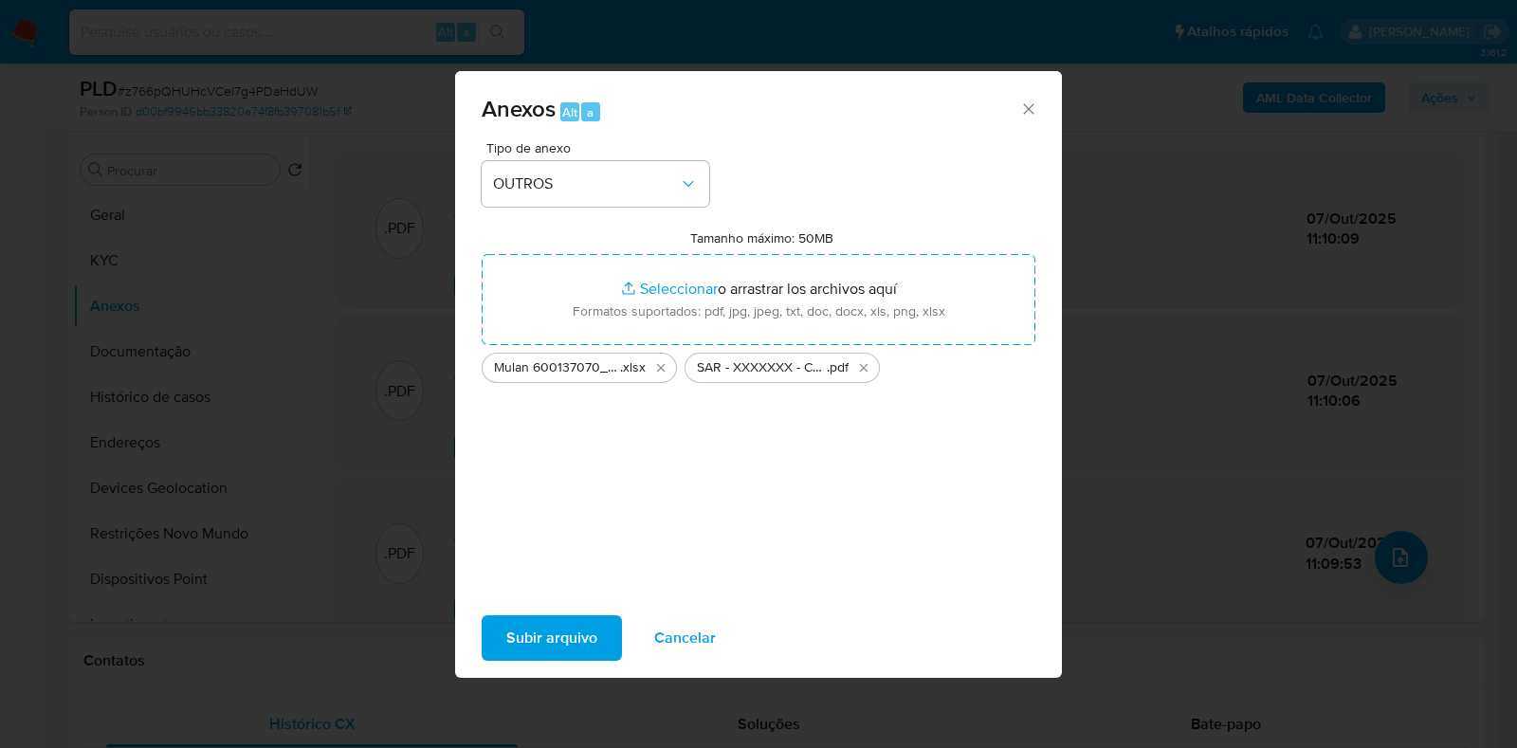
click at [564, 624] on span "Subir arquivo" at bounding box center [551, 638] width 91 height 42
click at [695, 632] on span "Cancelar" at bounding box center [685, 638] width 62 height 42
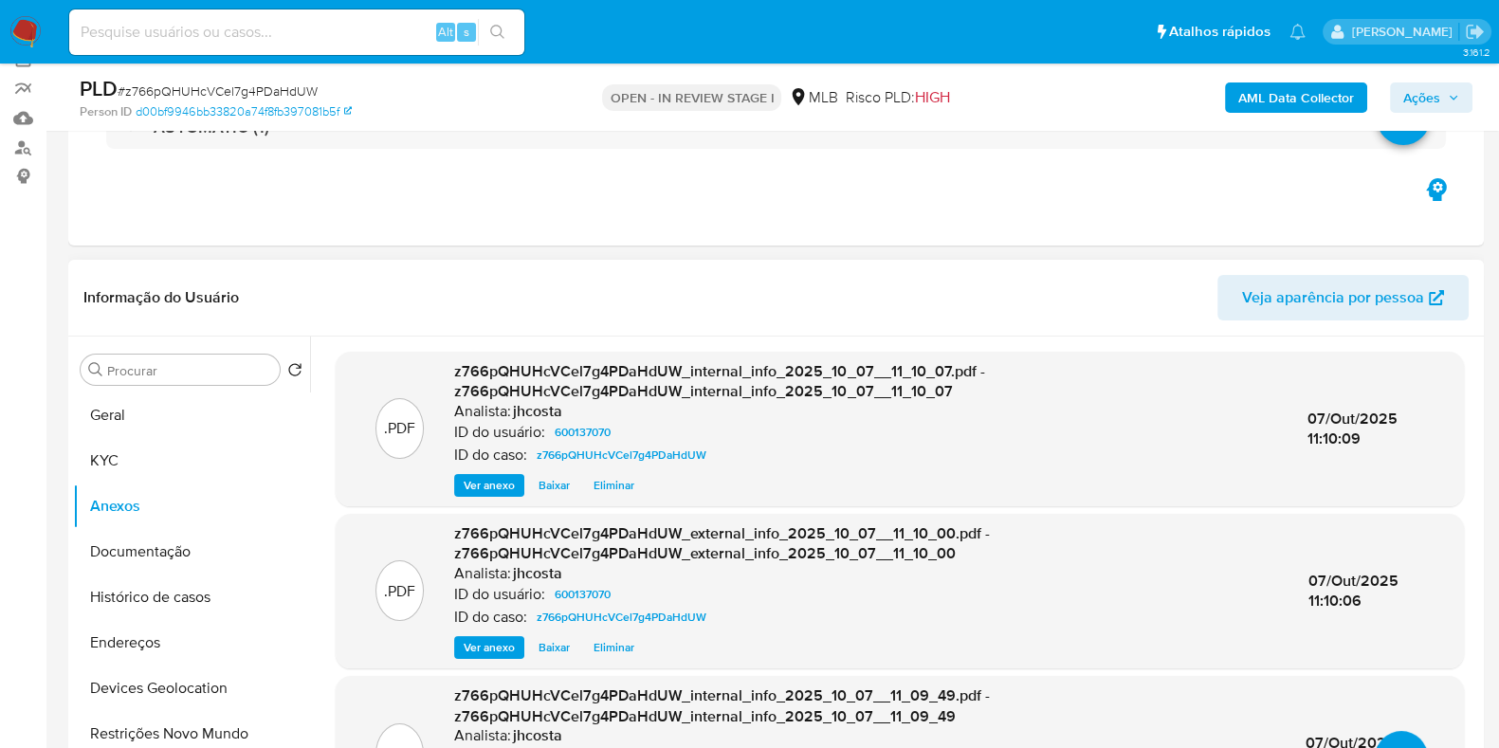
scroll to position [118, 0]
